Goal: Unclear

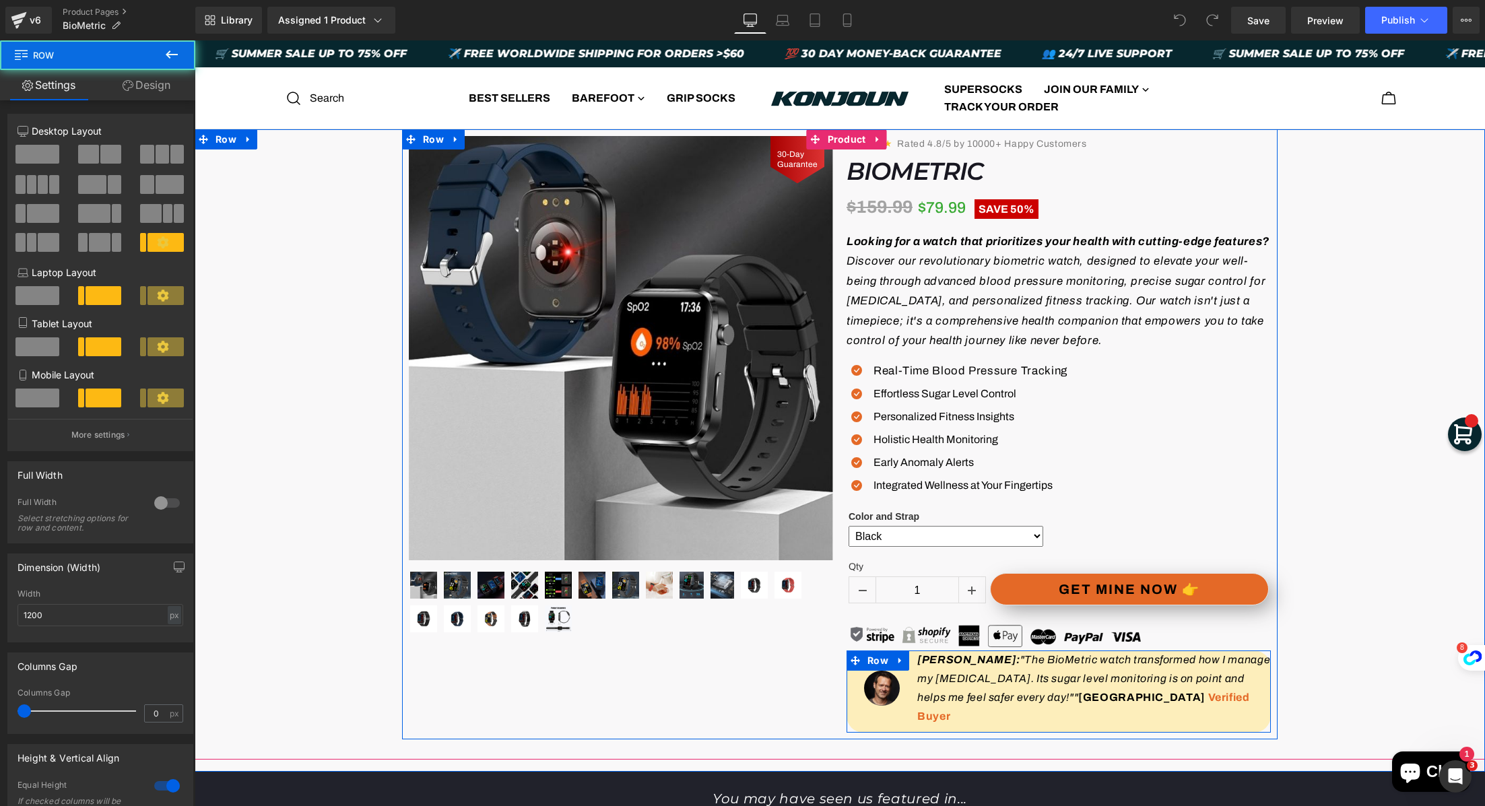
click at [903, 702] on div "Image" at bounding box center [881, 689] width 71 height 76
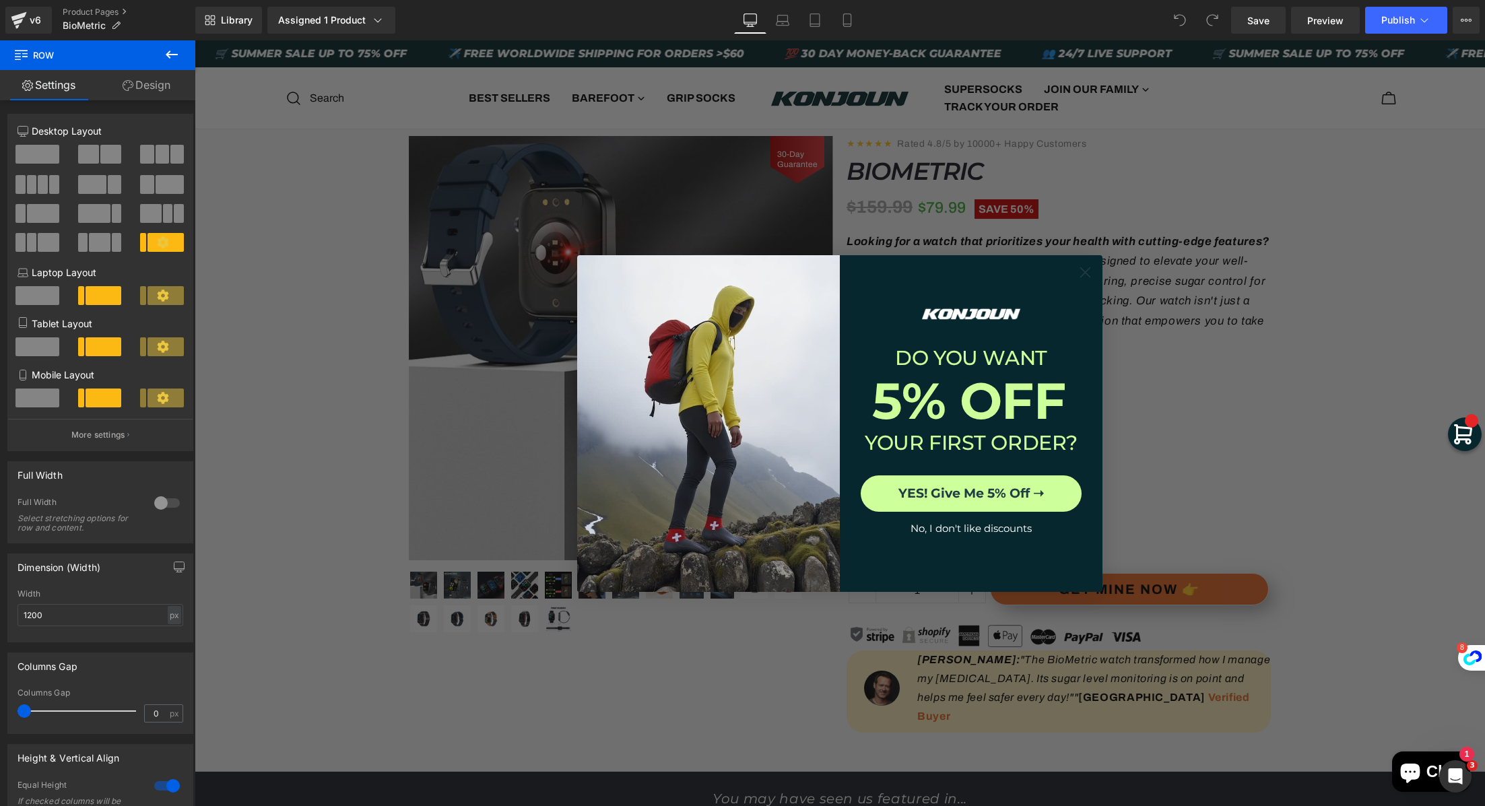
click at [1081, 269] on circle "Close dialog" at bounding box center [1085, 272] width 22 height 22
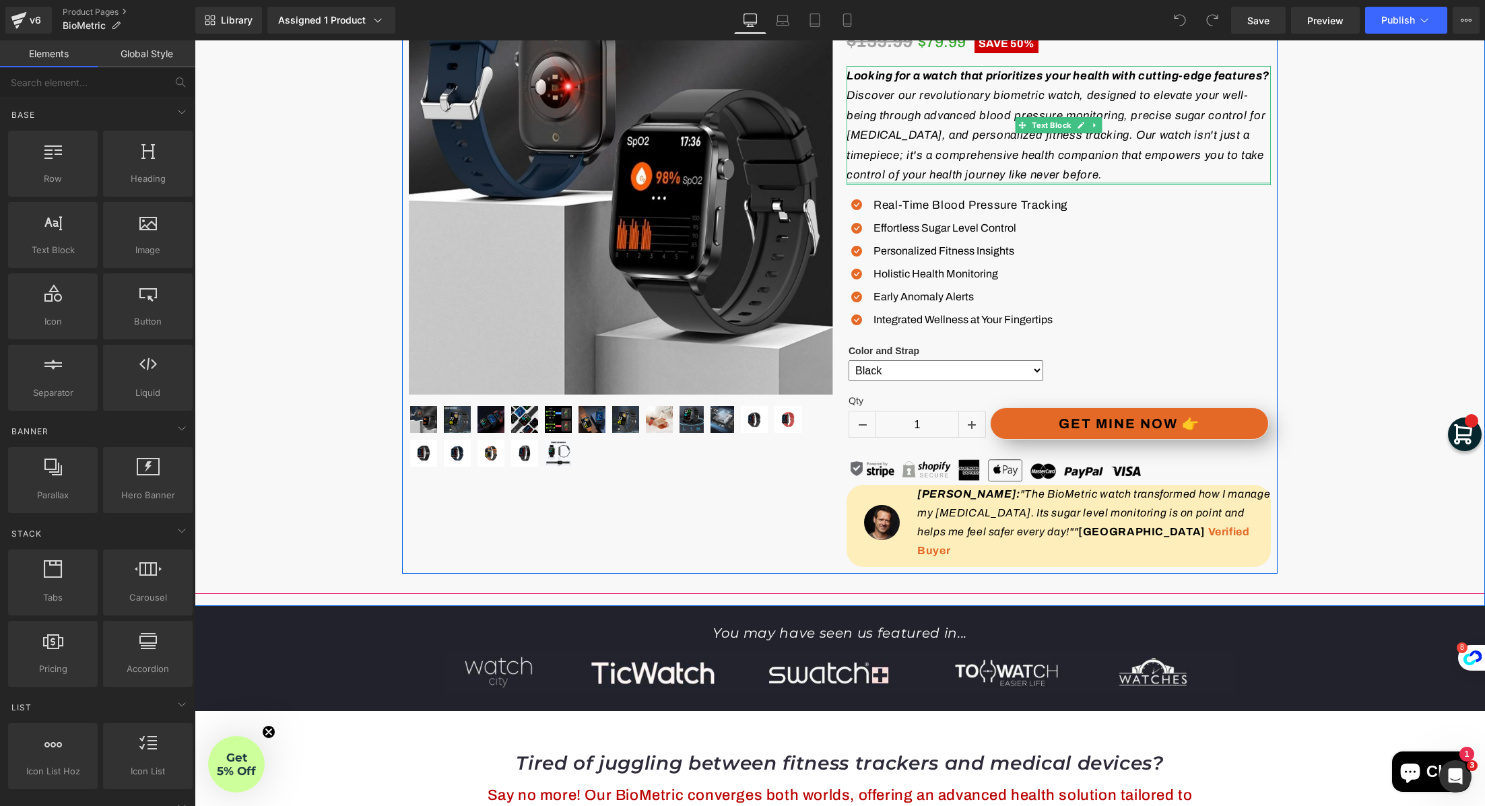
scroll to position [174, 0]
